Goal: Task Accomplishment & Management: Complete application form

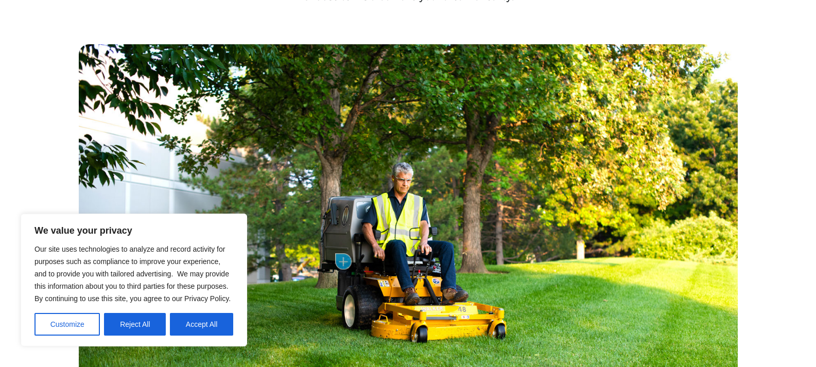
scroll to position [515, 0]
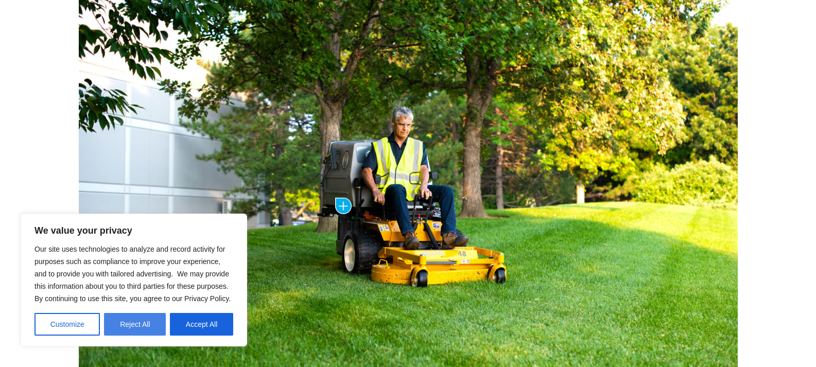
click at [136, 328] on button "Reject All" at bounding box center [135, 324] width 62 height 23
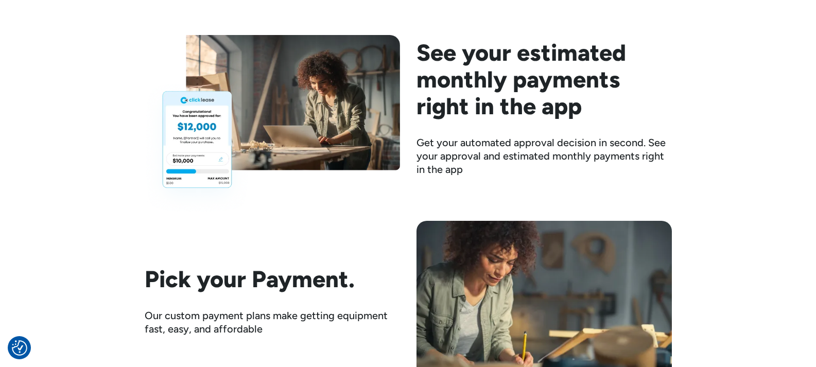
scroll to position [1442, 0]
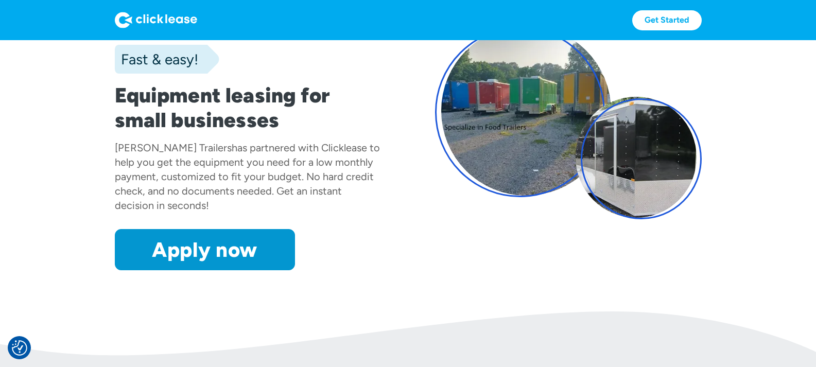
scroll to position [51, 0]
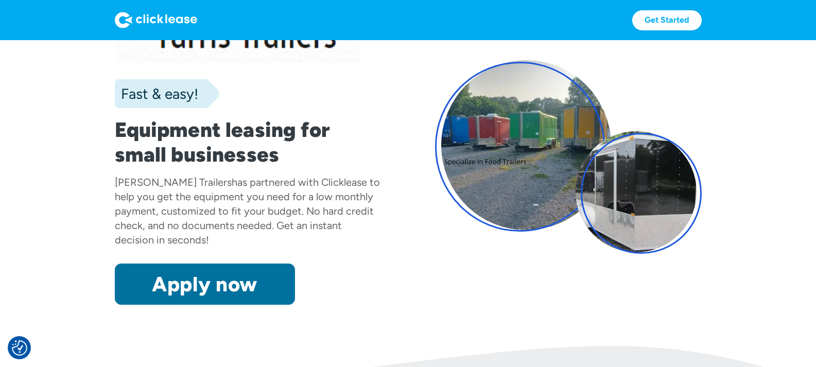
click at [220, 289] on link "Apply now" at bounding box center [205, 284] width 180 height 41
